Goal: Task Accomplishment & Management: Complete application form

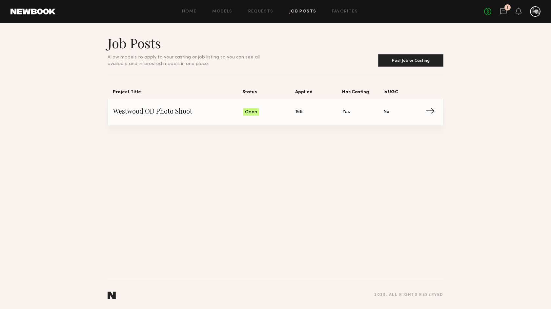
click at [430, 111] on span "→" at bounding box center [431, 112] width 13 height 10
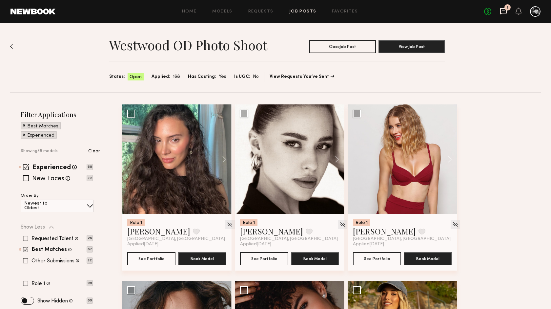
click at [504, 11] on icon at bounding box center [503, 10] width 3 height 1
